Goal: Transaction & Acquisition: Purchase product/service

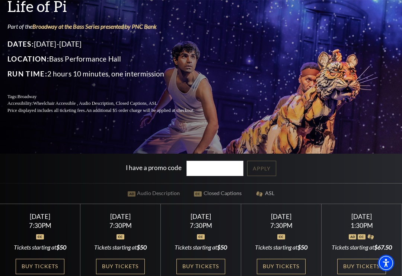
scroll to position [81, 0]
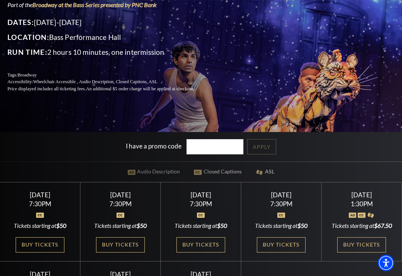
click at [208, 165] on link "View Full Calendar" at bounding box center [201, 179] width 75 height 29
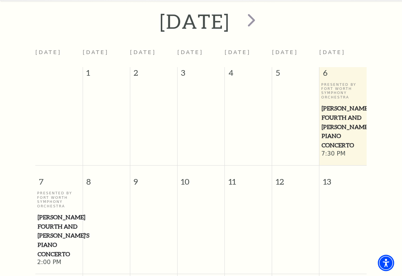
scroll to position [288, 0]
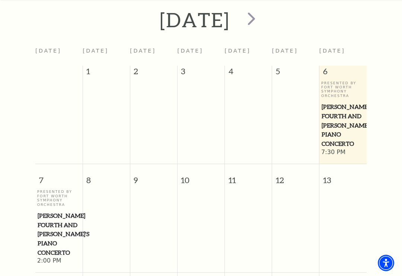
click at [262, 21] on span "next" at bounding box center [251, 18] width 21 height 21
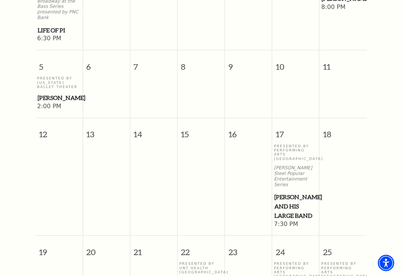
scroll to position [459, 0]
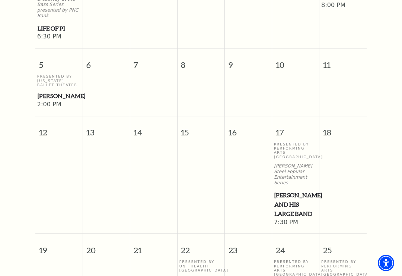
click at [296, 190] on span "Lyle Lovett and his Large Band" at bounding box center [296, 204] width 43 height 28
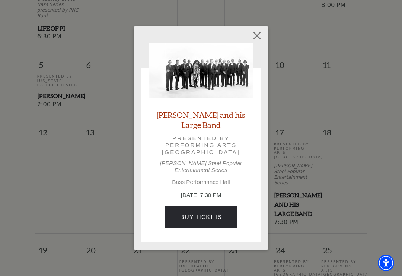
click at [201, 125] on link "Lyle Lovett and his Large Band" at bounding box center [201, 120] width 104 height 20
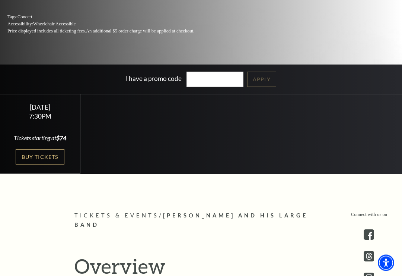
scroll to position [148, 0]
click at [56, 164] on link "Buy Tickets" at bounding box center [40, 156] width 48 height 15
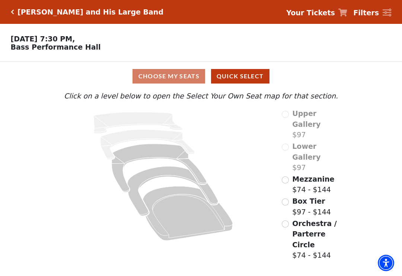
click at [184, 81] on div "Choose My Seats Quick Select" at bounding box center [201, 76] width 302 height 15
click at [301, 219] on span "Orchestra / Parterre Circle" at bounding box center [315, 233] width 44 height 29
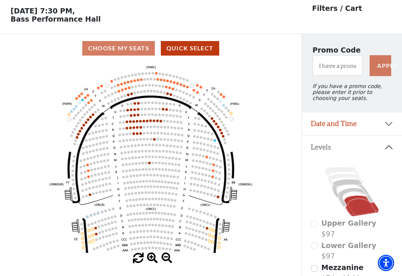
scroll to position [28, 0]
click at [206, 51] on button "Quick Select" at bounding box center [190, 48] width 59 height 15
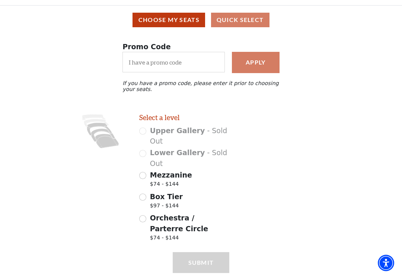
scroll to position [70, 0]
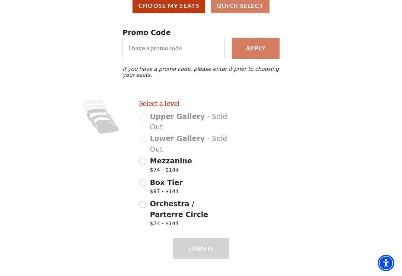
click at [146, 184] on input "Box Tier $97 - $144" at bounding box center [142, 182] width 7 height 7
radio input "true"
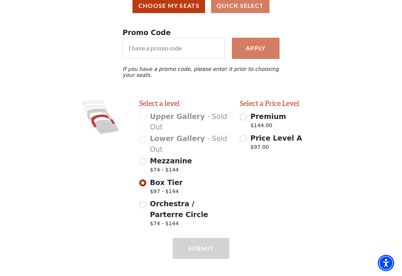
click at [251, 120] on span "Premium" at bounding box center [269, 116] width 36 height 8
click at [247, 120] on input "Premium $144.00" at bounding box center [243, 116] width 7 height 7
radio input "true"
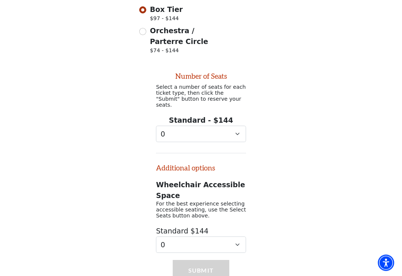
scroll to position [262, 0]
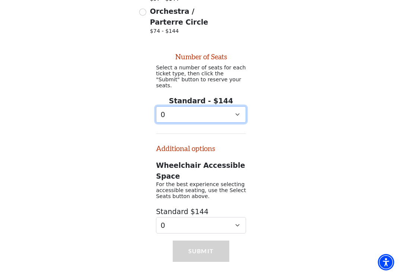
click at [240, 111] on select "0 1 2 3 4 5 6 7 8 9" at bounding box center [201, 115] width 90 height 17
select select "3"
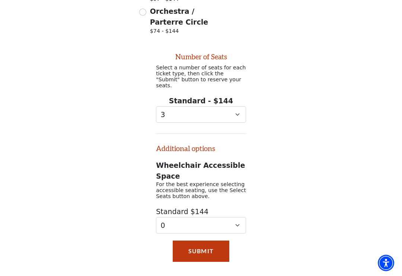
click at [214, 245] on button "Submit" at bounding box center [201, 250] width 57 height 21
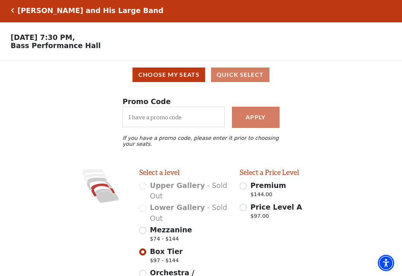
scroll to position [0, 0]
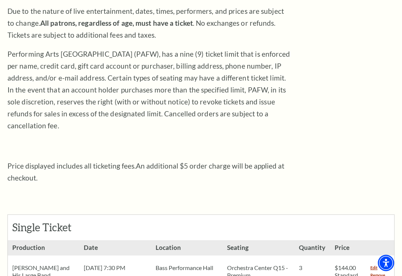
scroll to position [140, 0]
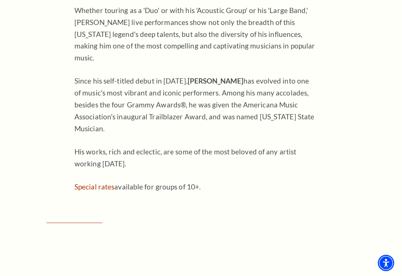
scroll to position [529, 0]
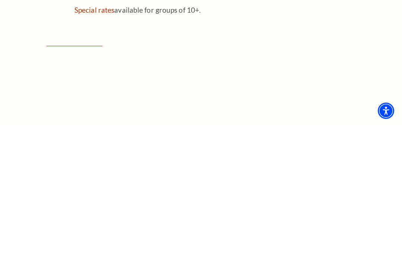
scroll to position [555, 0]
